Goal: Information Seeking & Learning: Learn about a topic

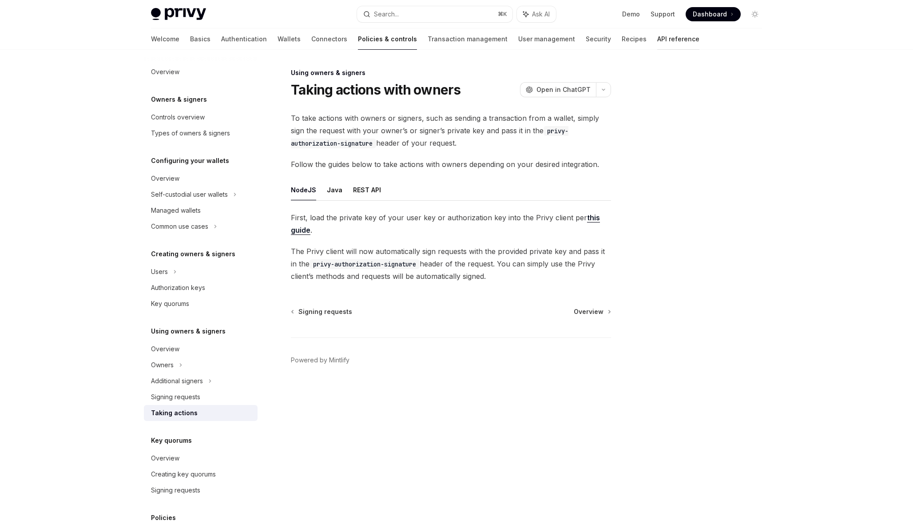
click at [657, 42] on link "API reference" at bounding box center [678, 38] width 42 height 21
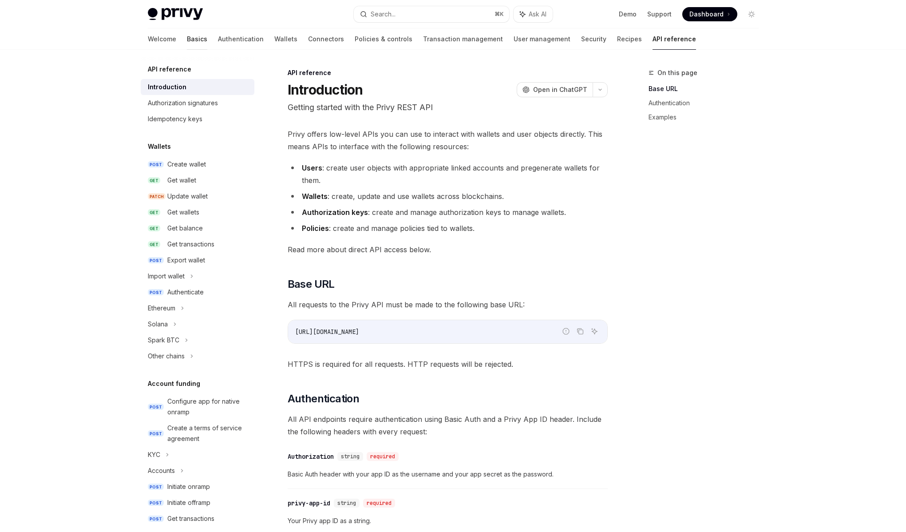
click at [187, 36] on link "Basics" at bounding box center [197, 38] width 20 height 21
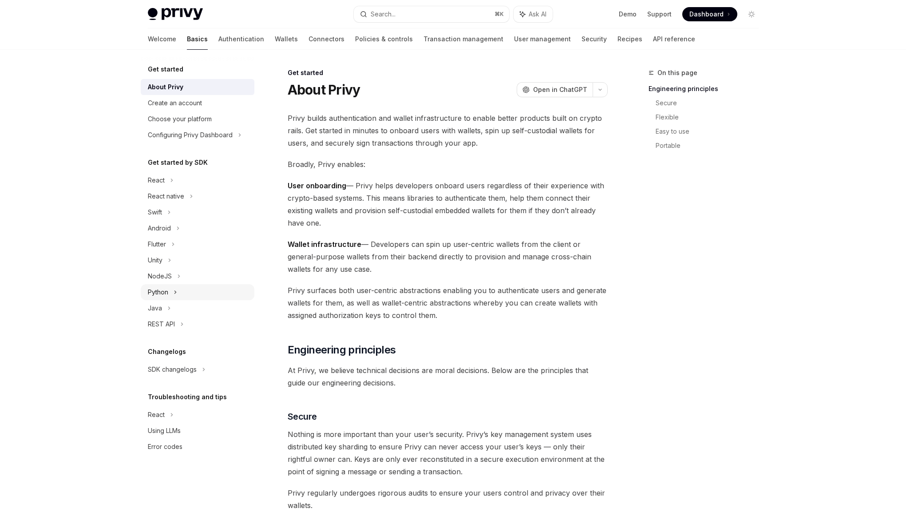
click at [174, 293] on icon at bounding box center [176, 292] width 4 height 11
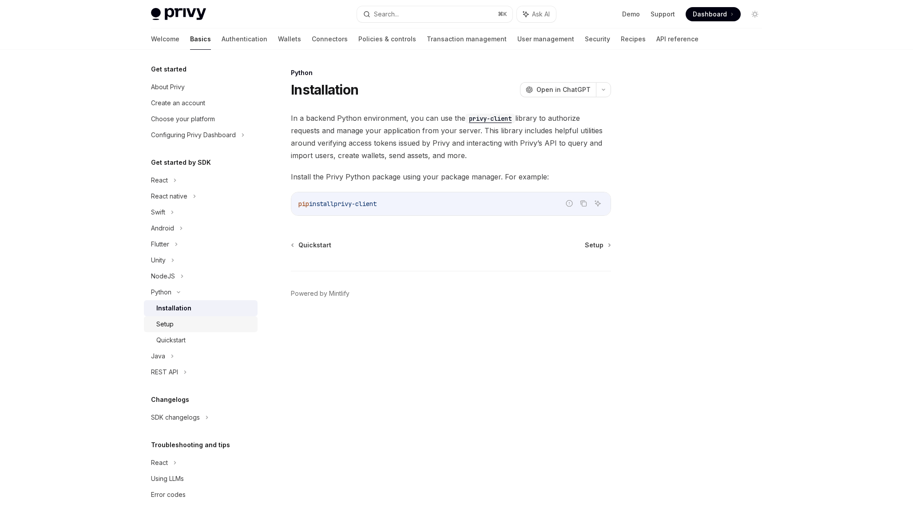
click at [180, 321] on div "Setup" at bounding box center [204, 324] width 96 height 11
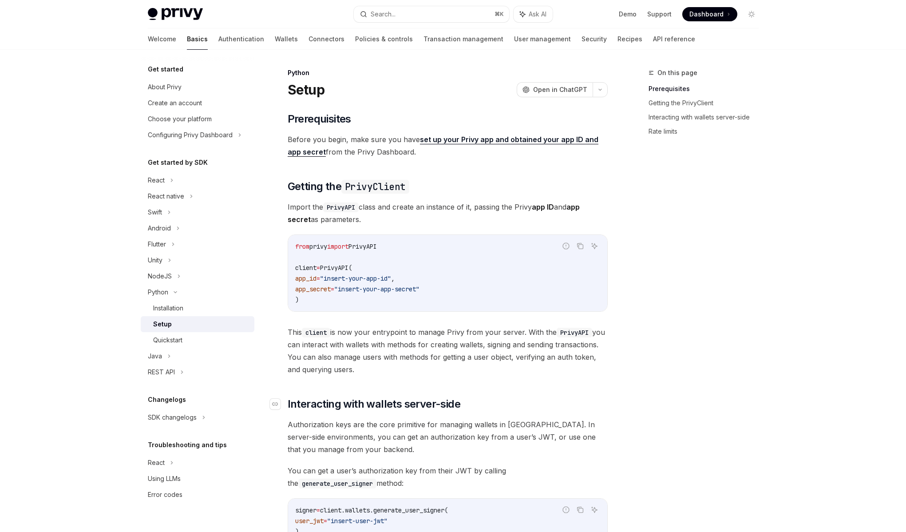
scroll to position [153, 0]
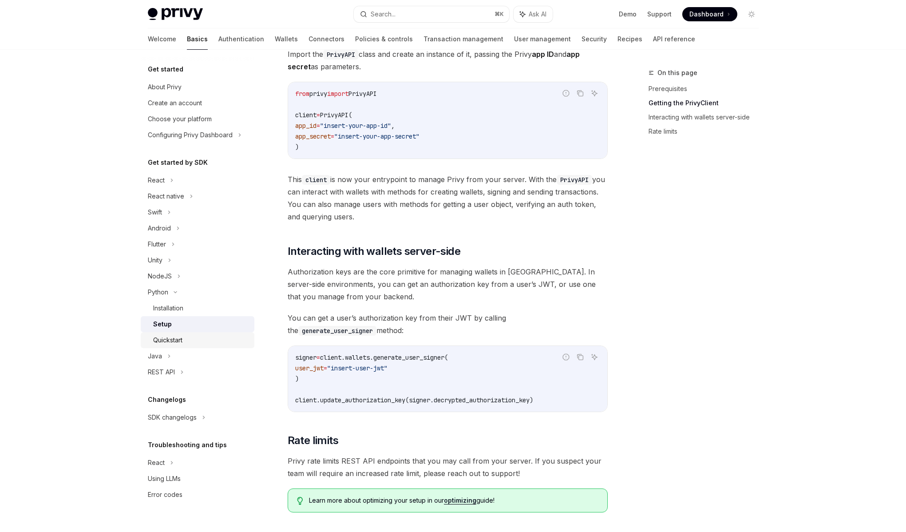
click at [165, 342] on div "Quickstart" at bounding box center [167, 340] width 29 height 11
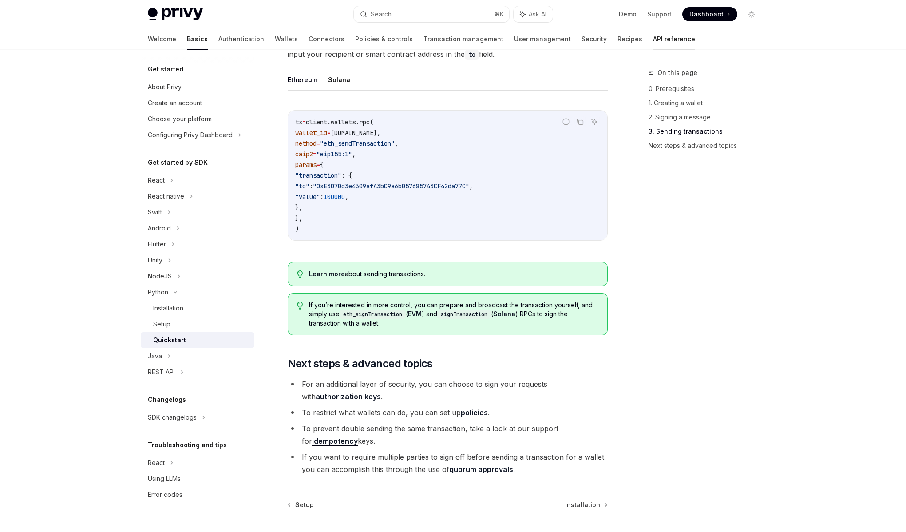
scroll to position [722, 0]
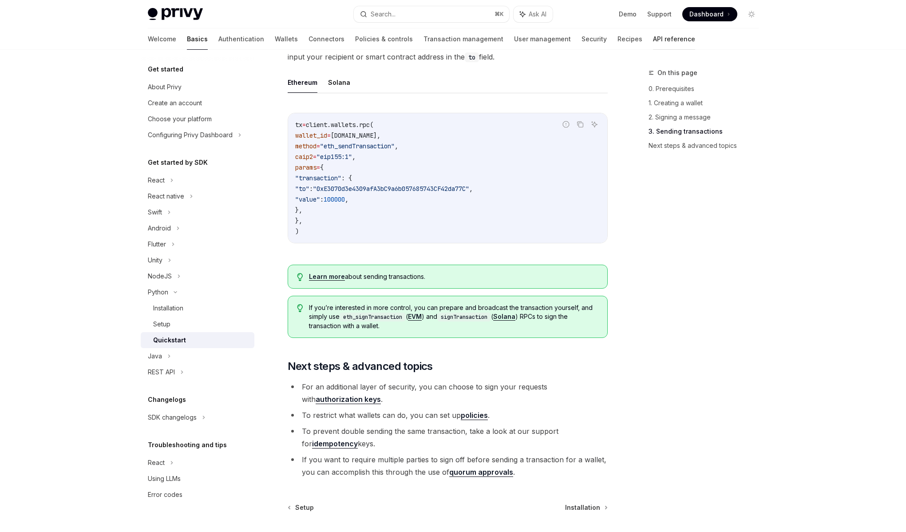
click at [653, 37] on link "API reference" at bounding box center [674, 38] width 42 height 21
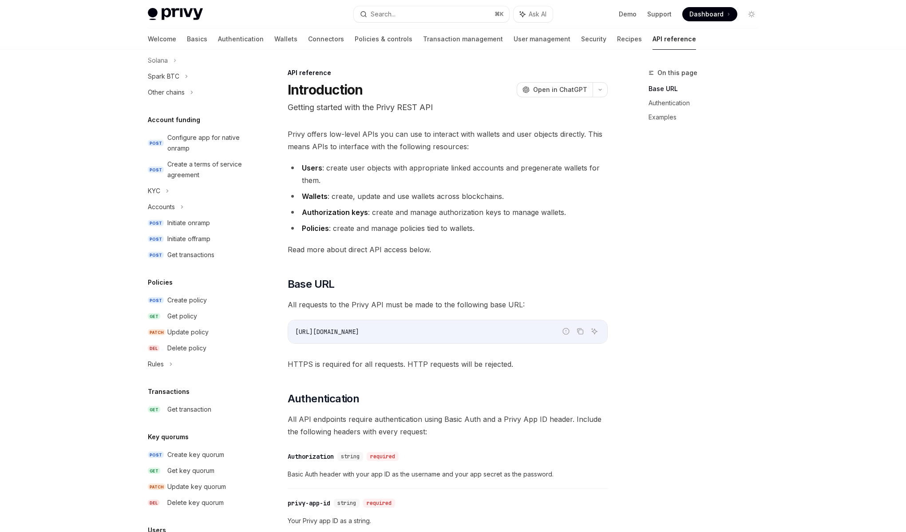
scroll to position [348, 0]
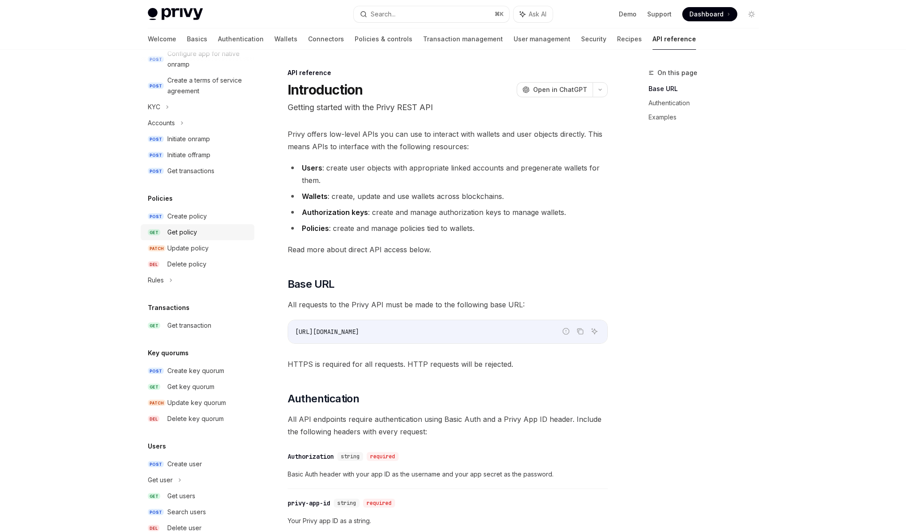
click at [194, 230] on div "Get policy" at bounding box center [182, 232] width 30 height 11
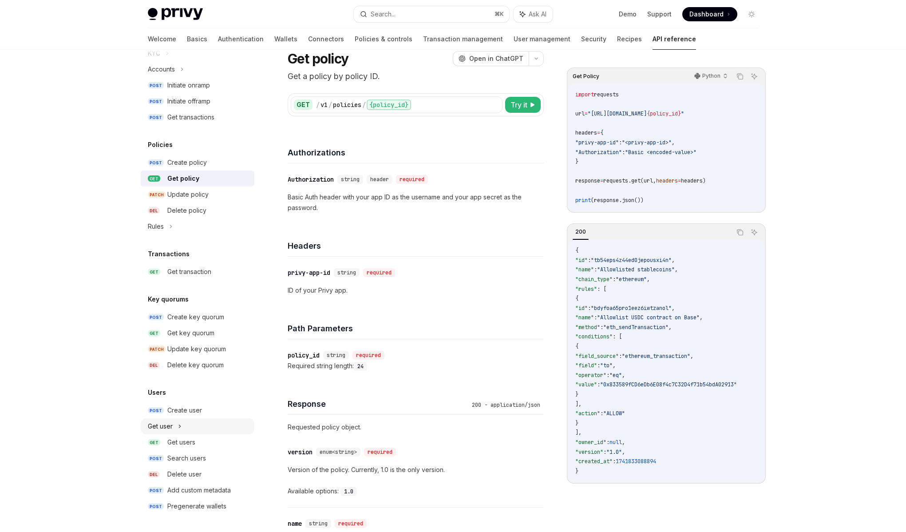
scroll to position [32, 0]
click at [190, 444] on div "Get users" at bounding box center [181, 442] width 28 height 11
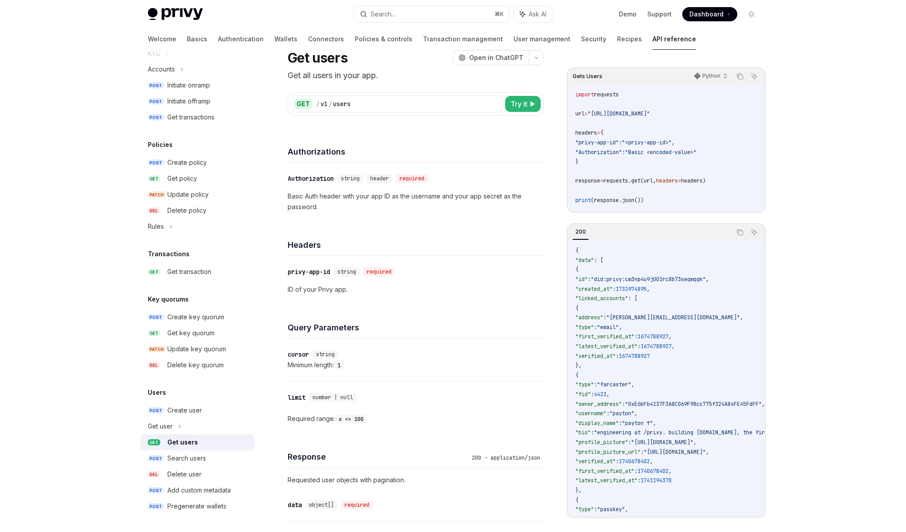
type textarea "*"
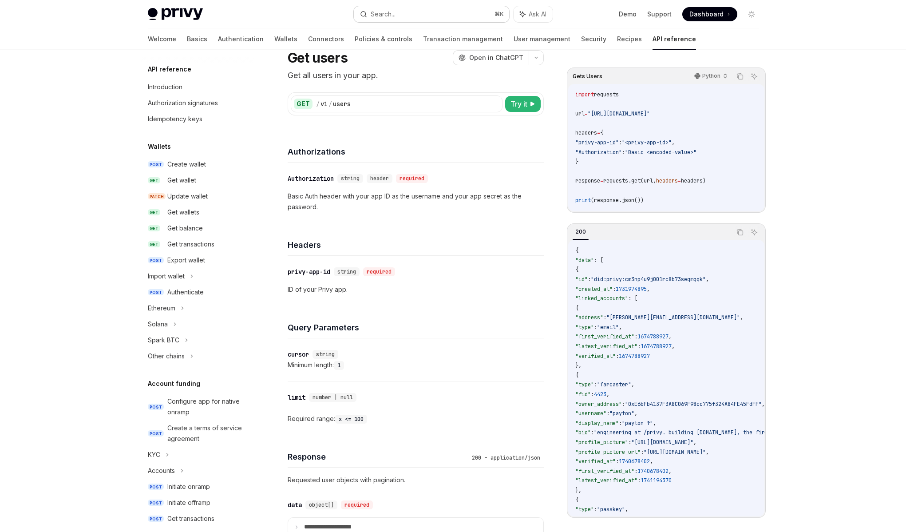
click at [402, 16] on button "Search... ⌘ K" at bounding box center [431, 14] width 155 height 16
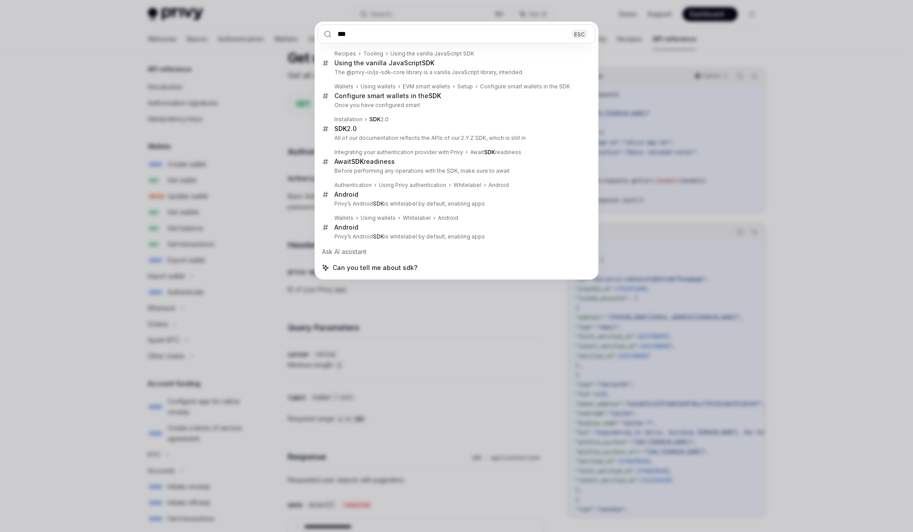
type input "***"
click at [34, 216] on div "*** ESC Recipes Tooling Using the vanilla JavaScript SDK Using the vanilla Java…" at bounding box center [456, 266] width 913 height 532
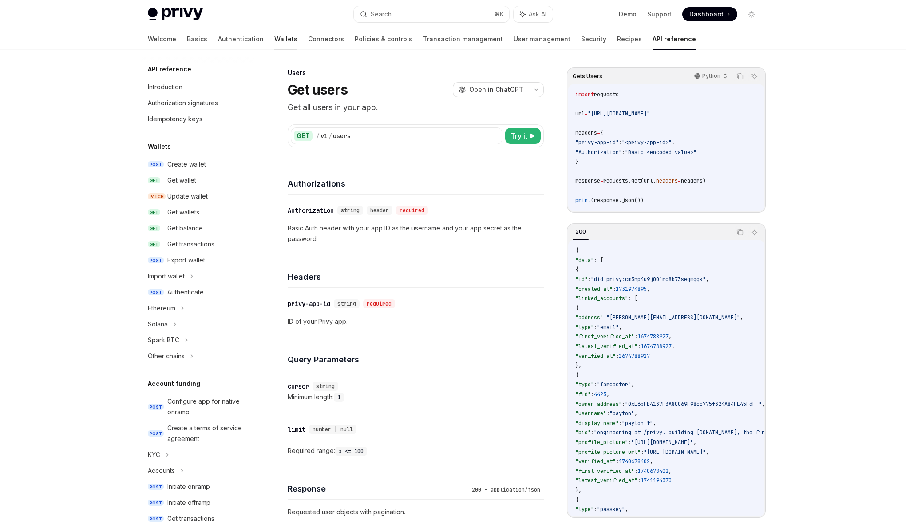
click at [274, 40] on link "Wallets" at bounding box center [285, 38] width 23 height 21
type textarea "*"
